Goal: Information Seeking & Learning: Learn about a topic

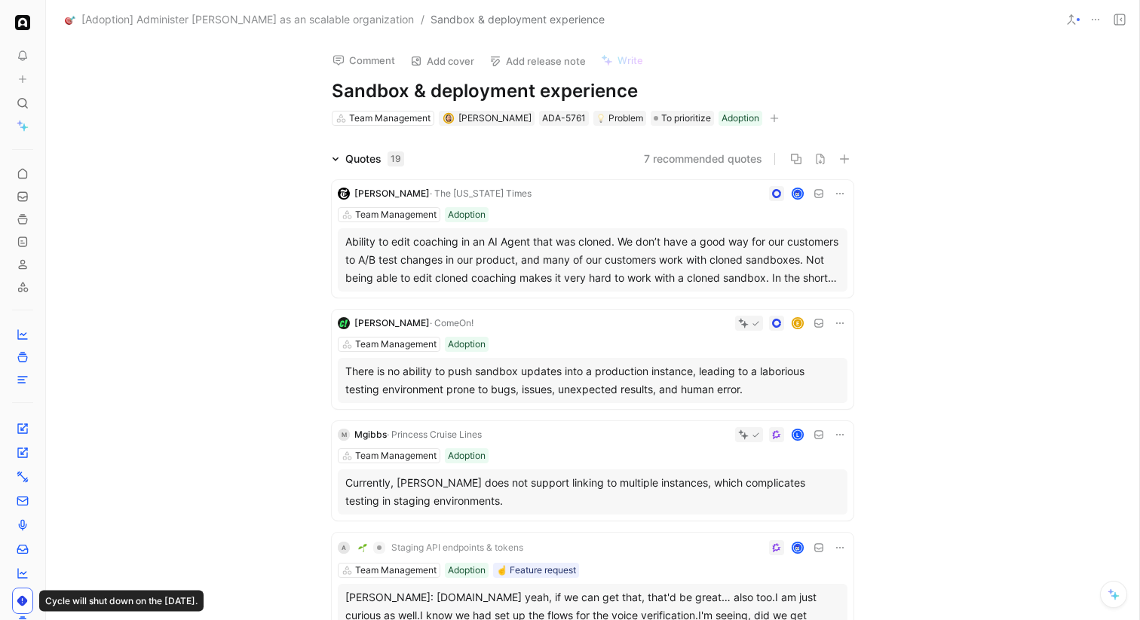
click at [343, 163] on div "Quotes 19" at bounding box center [368, 159] width 84 height 18
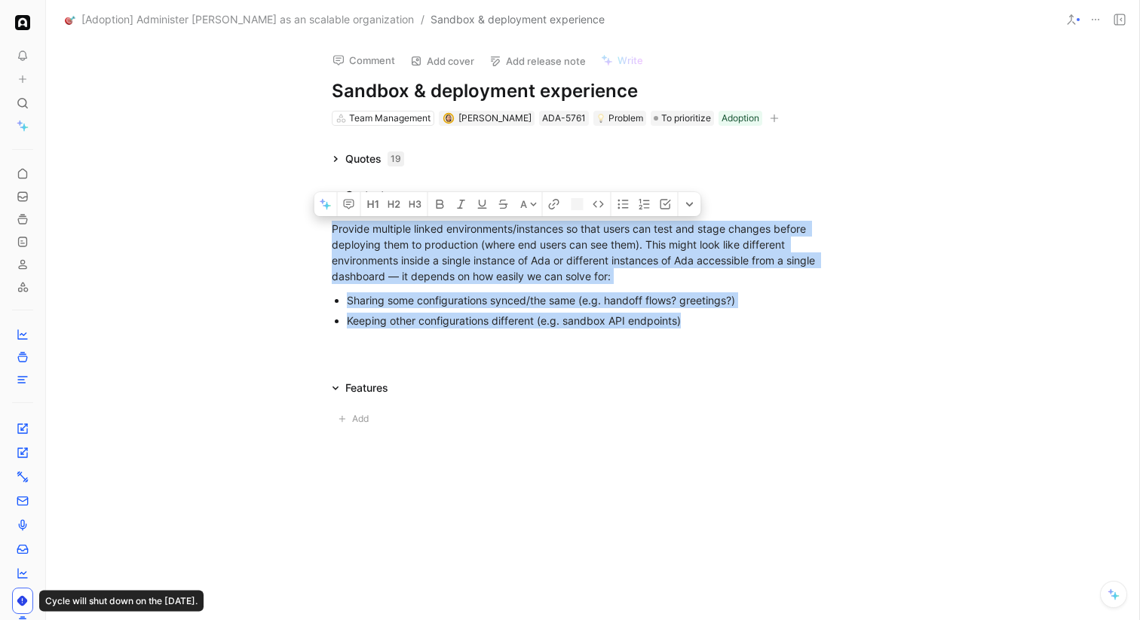
drag, startPoint x: 329, startPoint y: 225, endPoint x: 818, endPoint y: 354, distance: 505.8
click at [818, 354] on div "A Provide multiple linked environments/instances so that users can test and sta…" at bounding box center [592, 282] width 1093 height 157
copy div "Provide multiple linked environments/instances so that users can test and stage…"
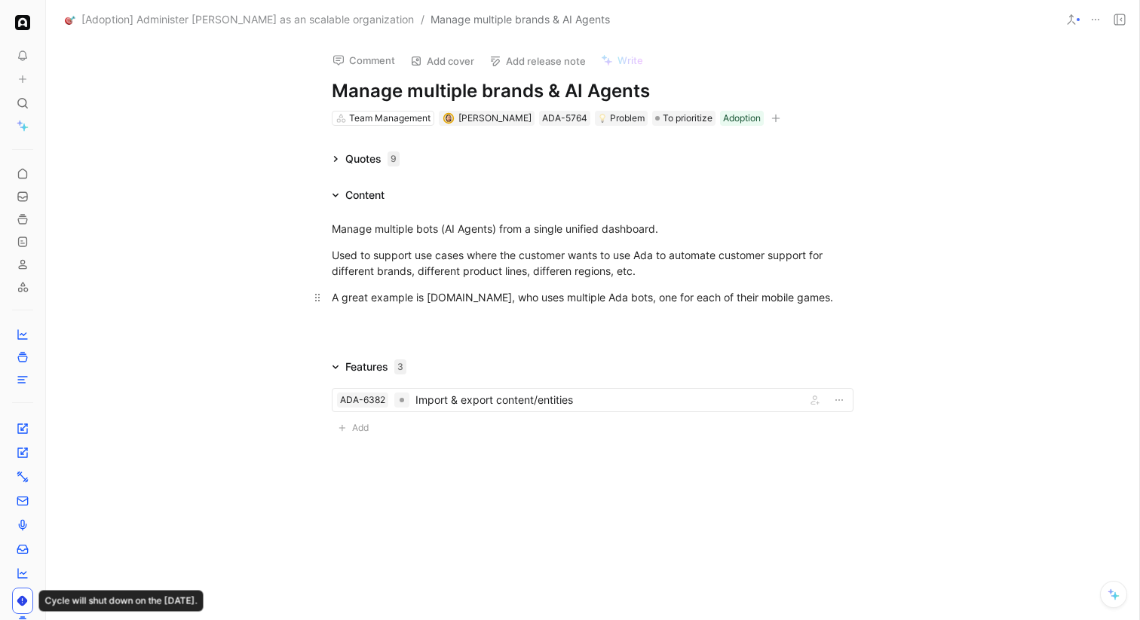
click at [823, 291] on div "A great example is King.com, who uses multiple Ada bots, one for each of their …" at bounding box center [593, 297] width 522 height 16
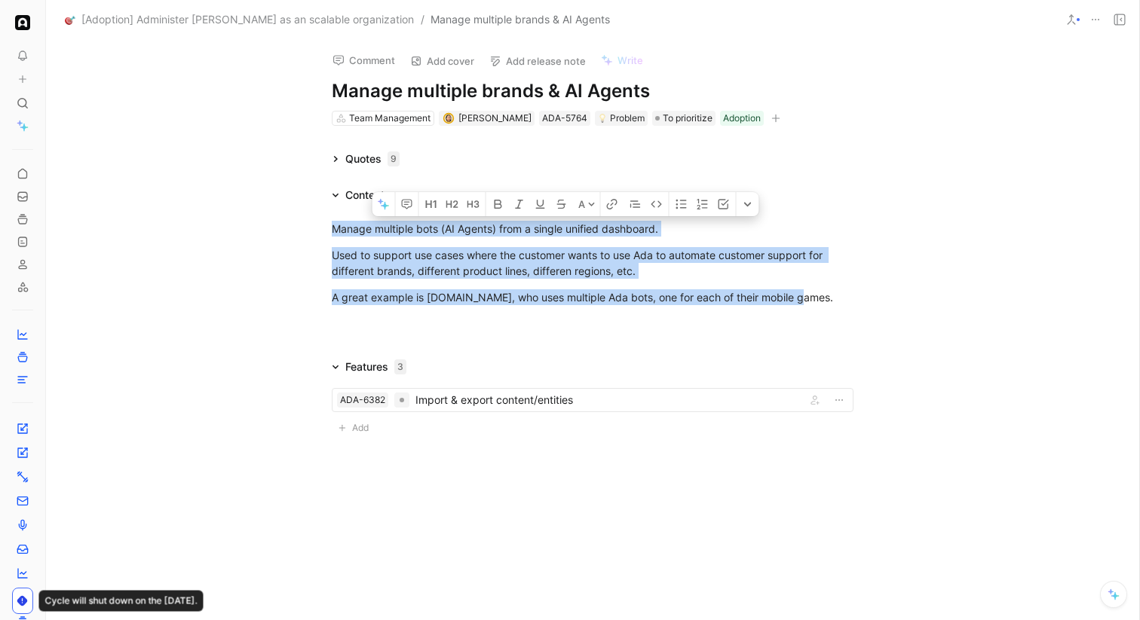
copy div "Manage multiple bots (AI Agents) from a single unified dashboard. Used to suppo…"
